Goal: Navigation & Orientation: Find specific page/section

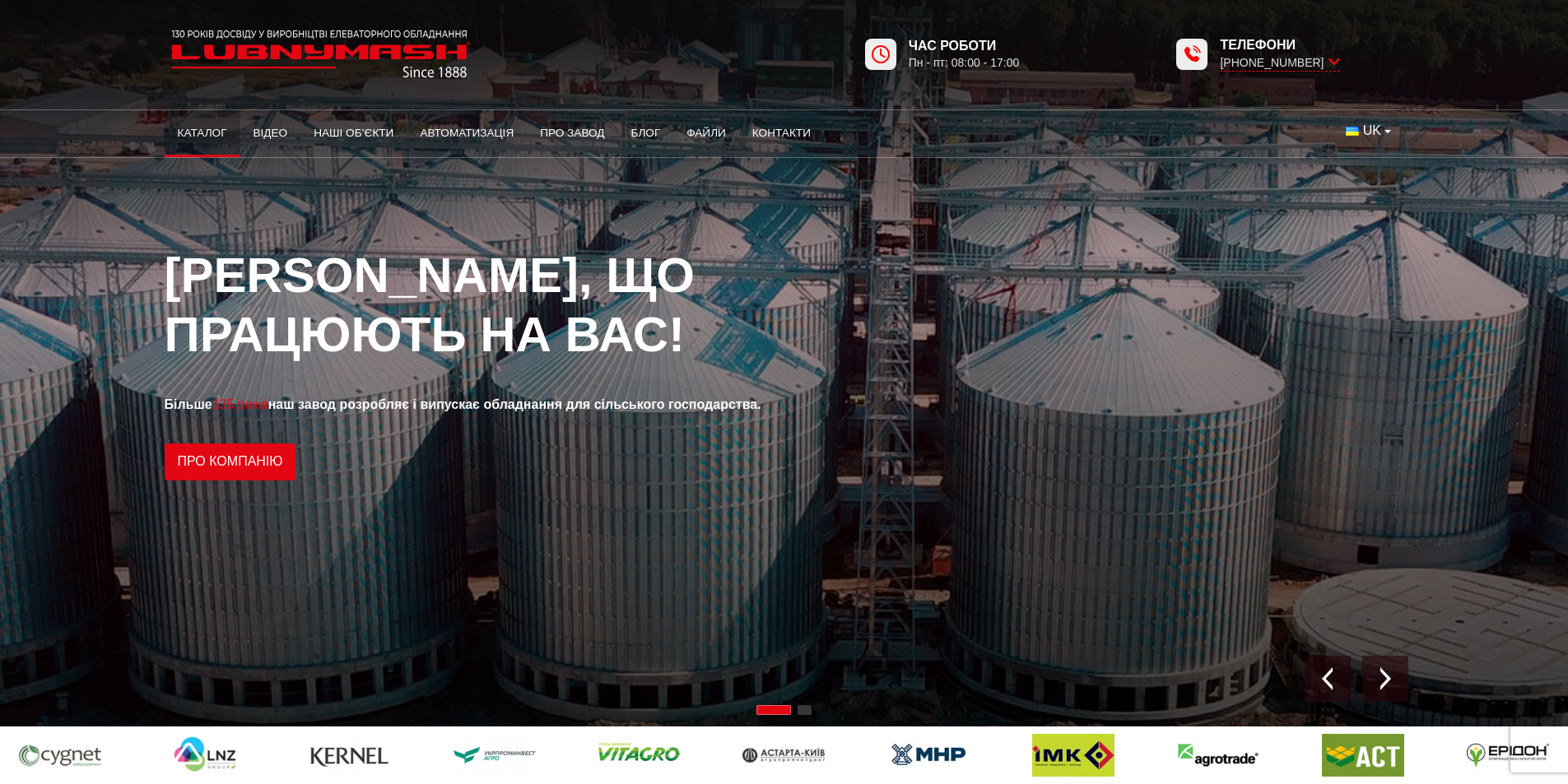
click at [210, 135] on link "Каталог" at bounding box center [203, 133] width 76 height 36
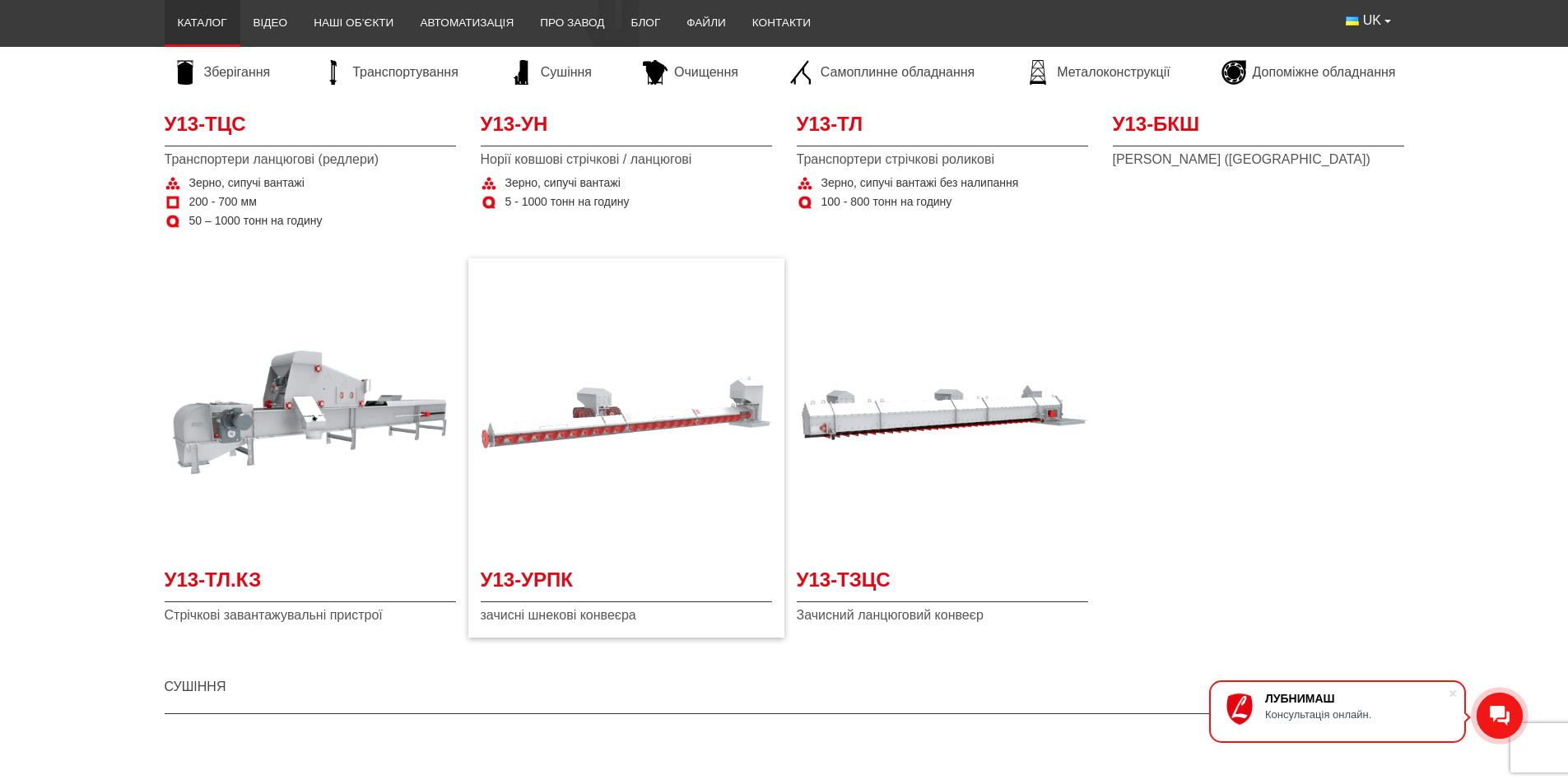
scroll to position [1646, 0]
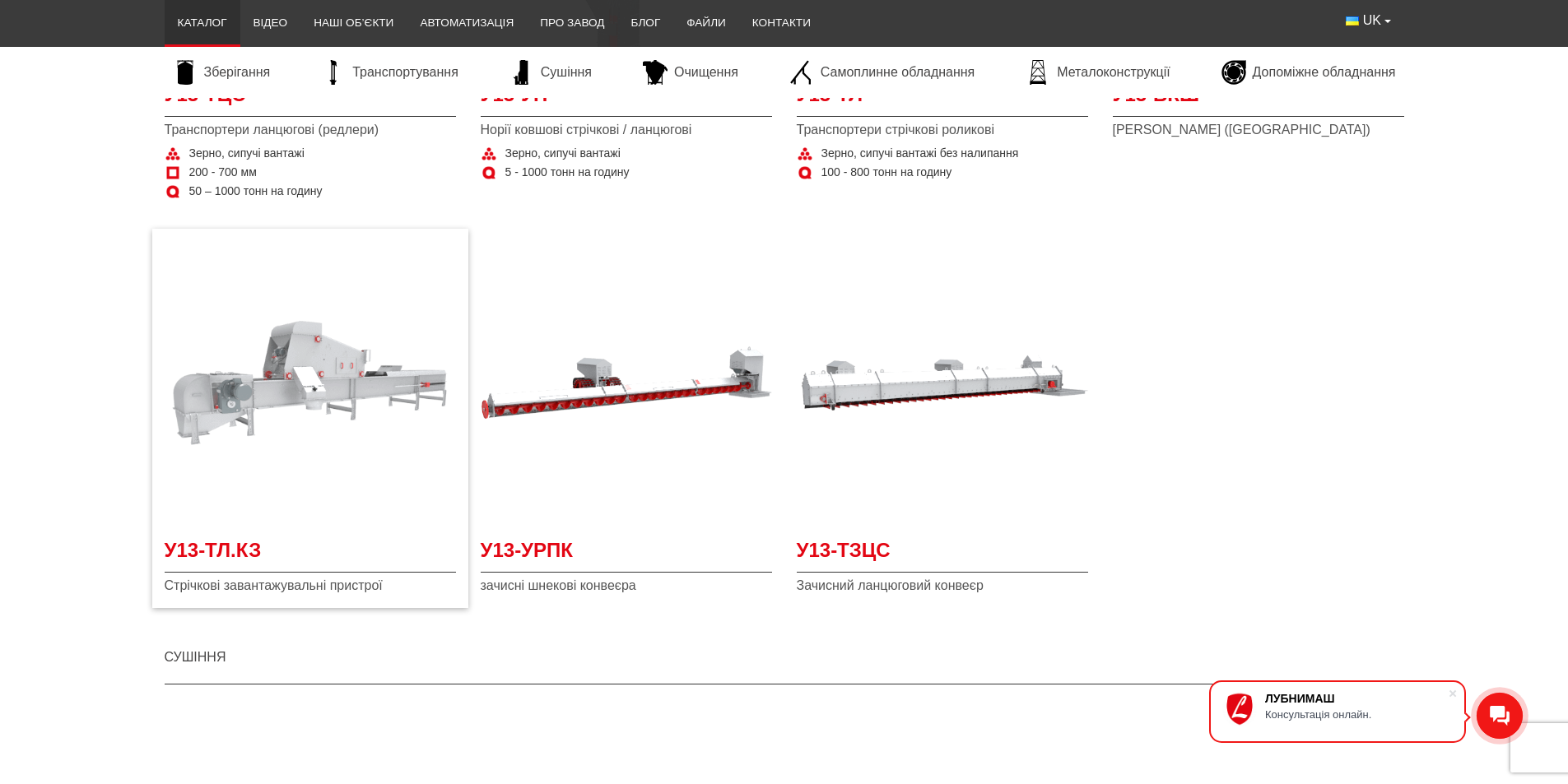
click at [271, 387] on img "Детальніше У13-ТЛ.КЗ" at bounding box center [310, 382] width 291 height 291
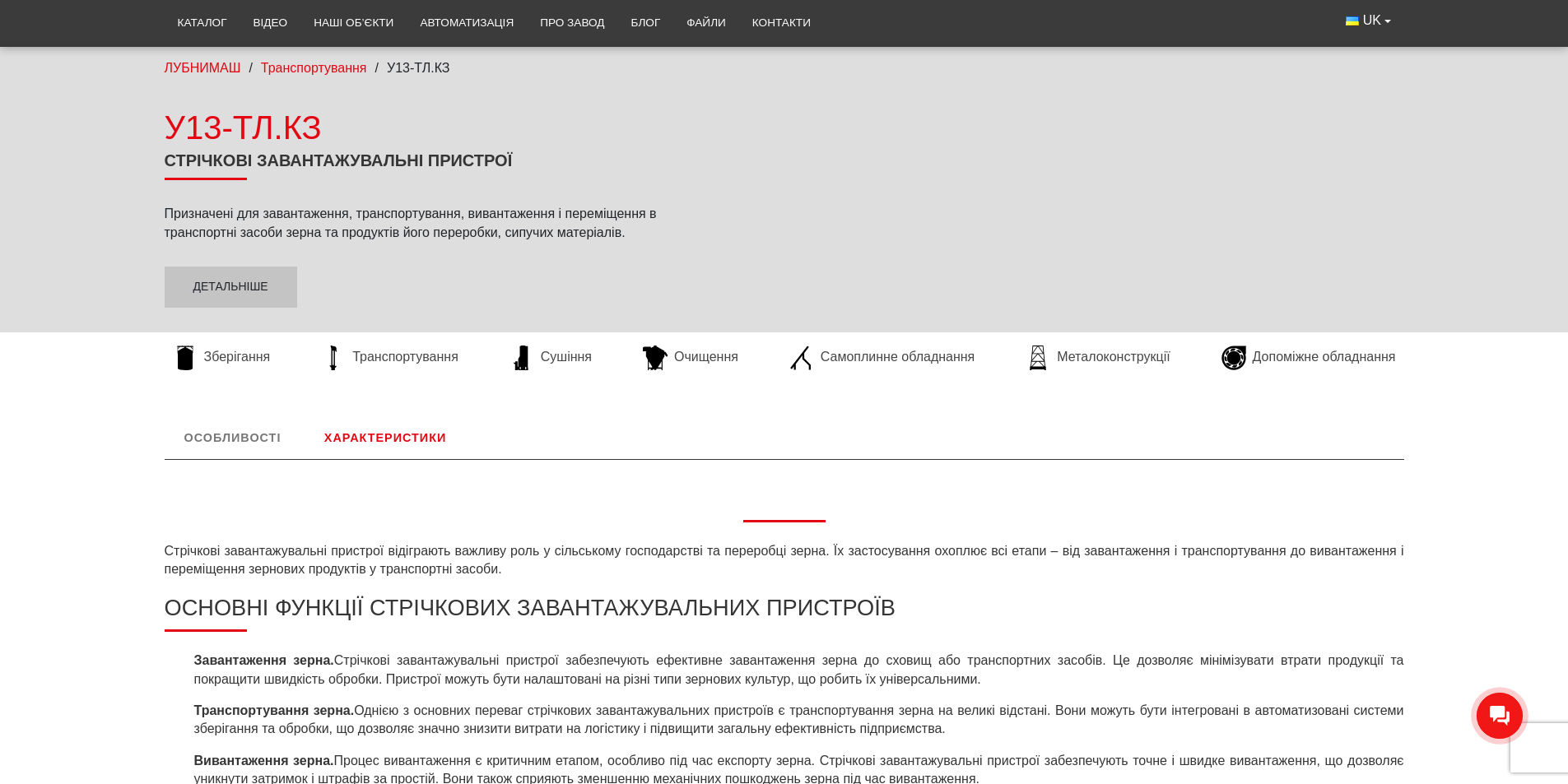
scroll to position [82, 0]
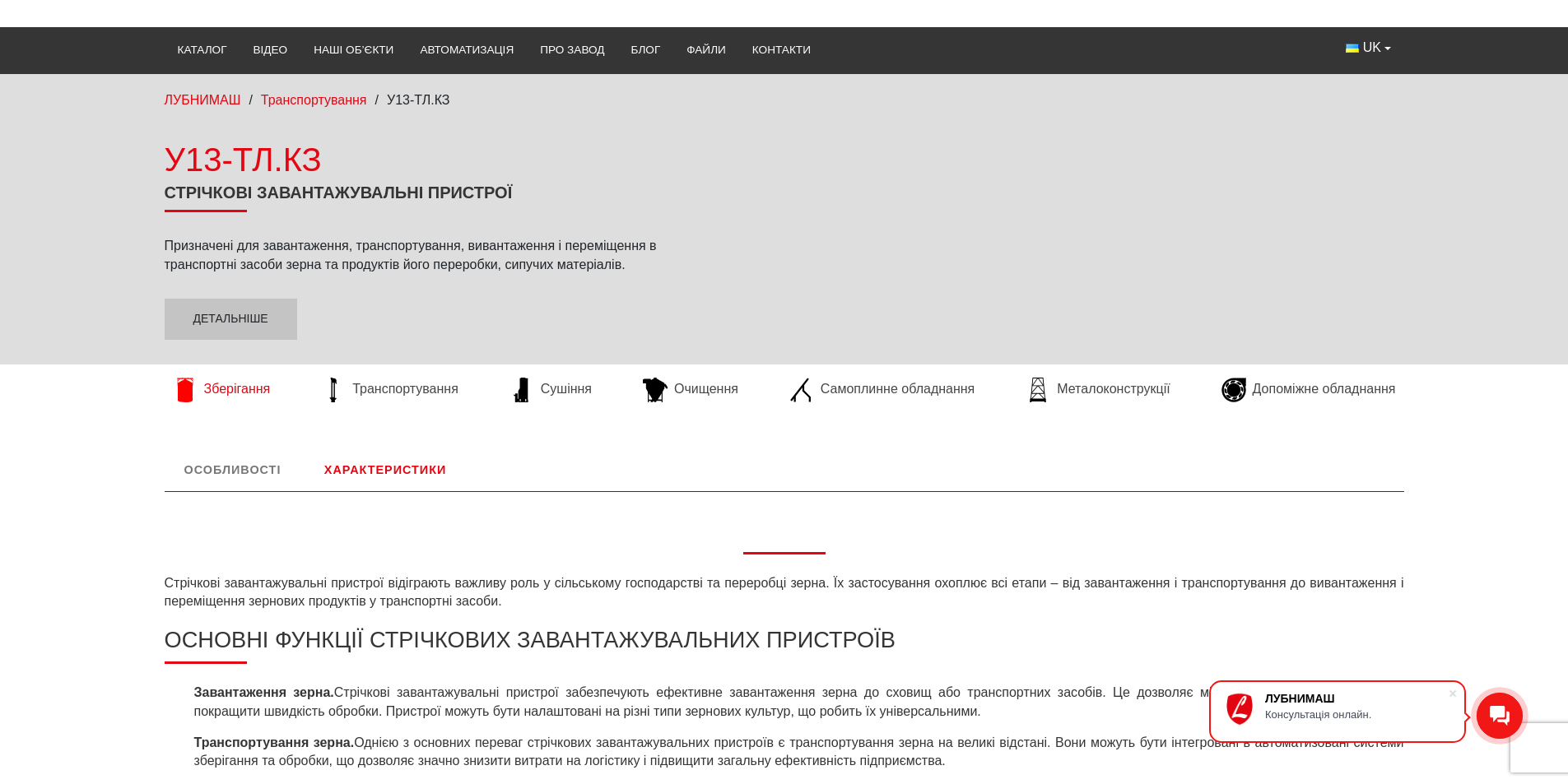
click at [227, 382] on span "Зберігання" at bounding box center [237, 389] width 67 height 18
